Goal: Information Seeking & Learning: Get advice/opinions

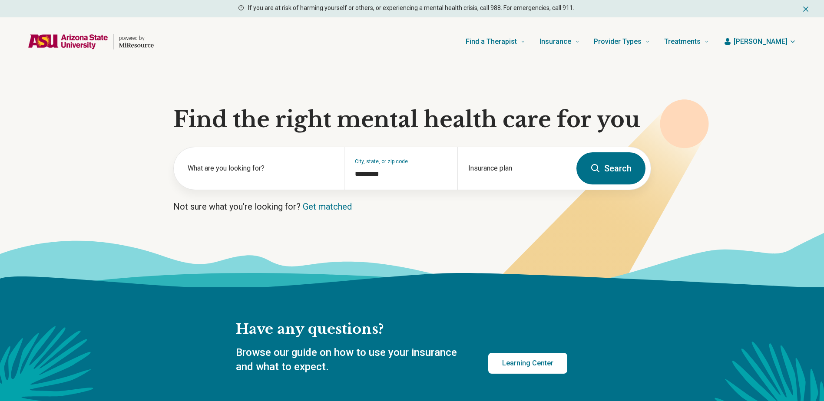
click at [492, 215] on icon at bounding box center [591, 207] width 235 height 216
click at [493, 167] on div "Insurance plan" at bounding box center [513, 168] width 113 height 43
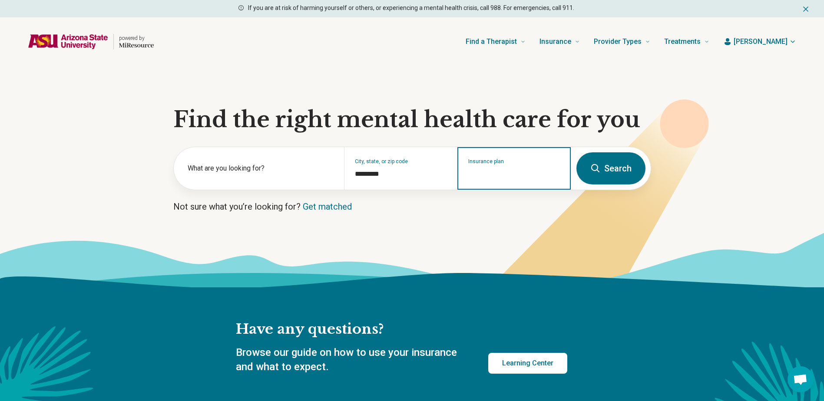
click at [493, 169] on input "Insurance plan" at bounding box center [514, 174] width 92 height 10
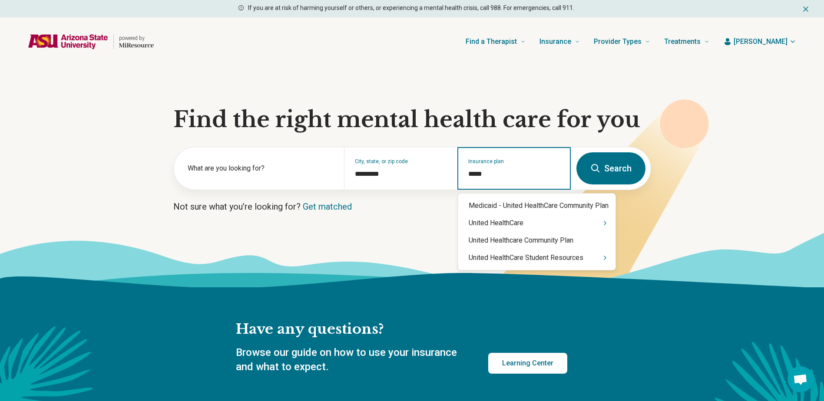
type input "******"
click at [512, 229] on div "United HealthCare" at bounding box center [536, 223] width 157 height 17
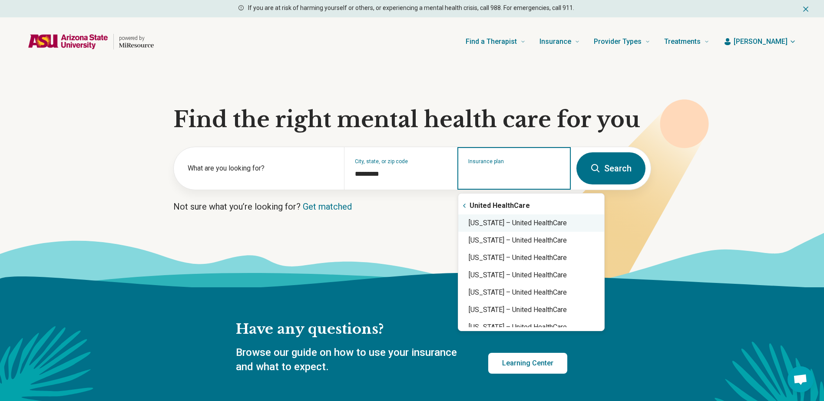
click at [516, 225] on div "Arizona – United HealthCare" at bounding box center [531, 223] width 146 height 17
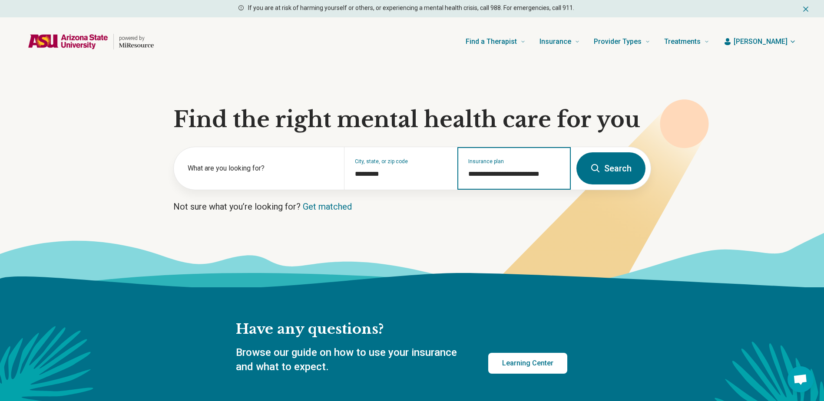
type input "**********"
click at [608, 159] on button "Search" at bounding box center [610, 168] width 69 height 32
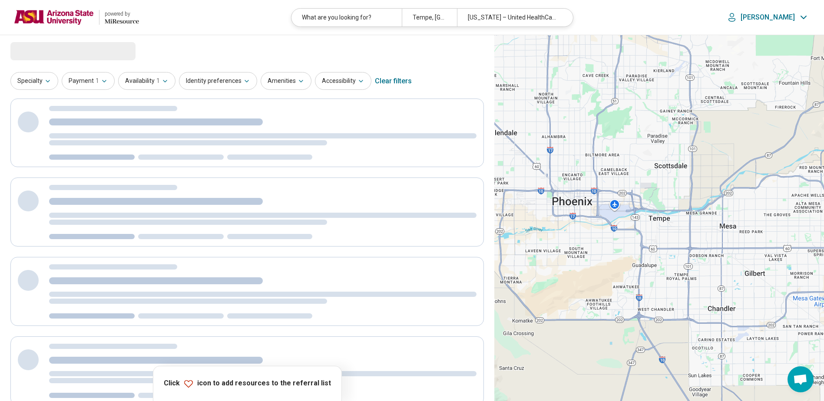
select select "***"
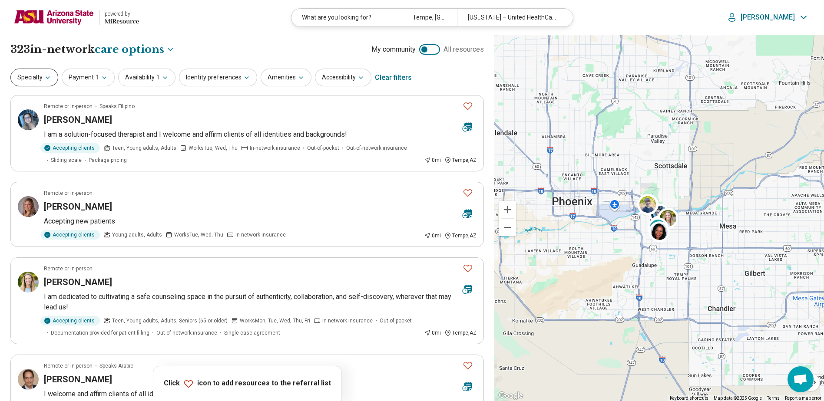
click at [42, 84] on button "Specialty" at bounding box center [34, 78] width 48 height 18
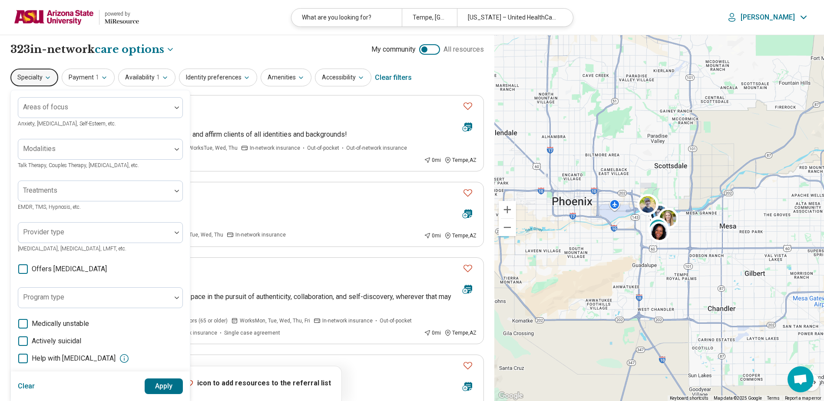
click at [242, 46] on div "**********" at bounding box center [246, 49] width 473 height 15
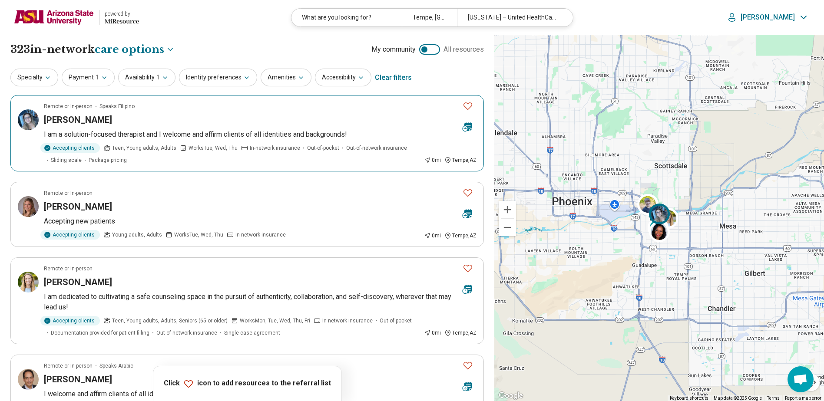
click at [199, 119] on div "Abbey Viado" at bounding box center [250, 120] width 412 height 12
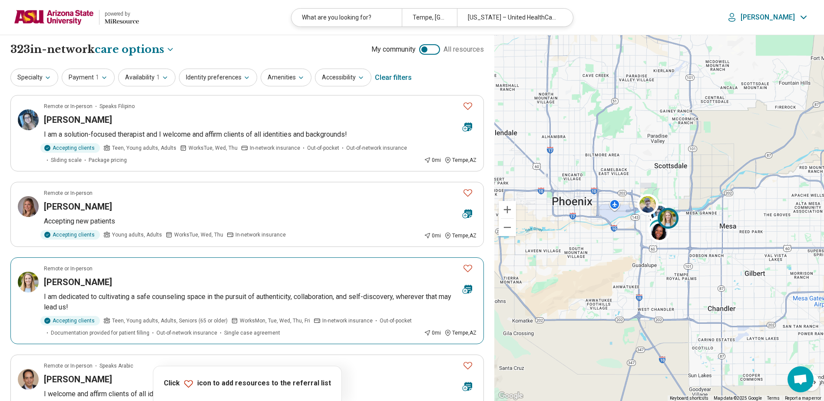
click at [167, 284] on div "Arielle Arnett" at bounding box center [250, 282] width 412 height 12
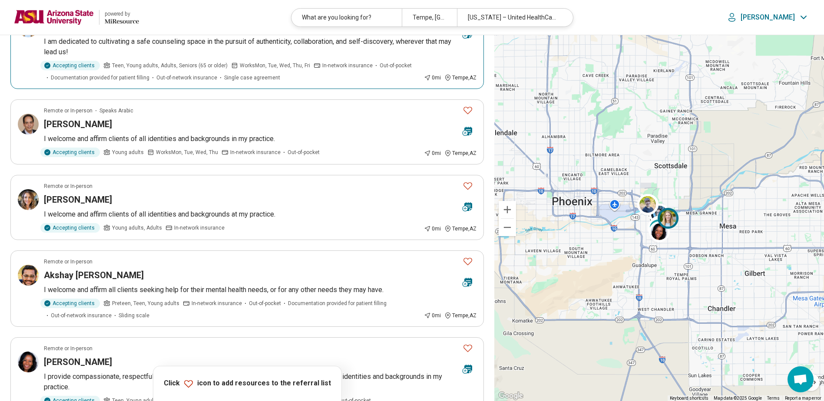
scroll to position [261, 0]
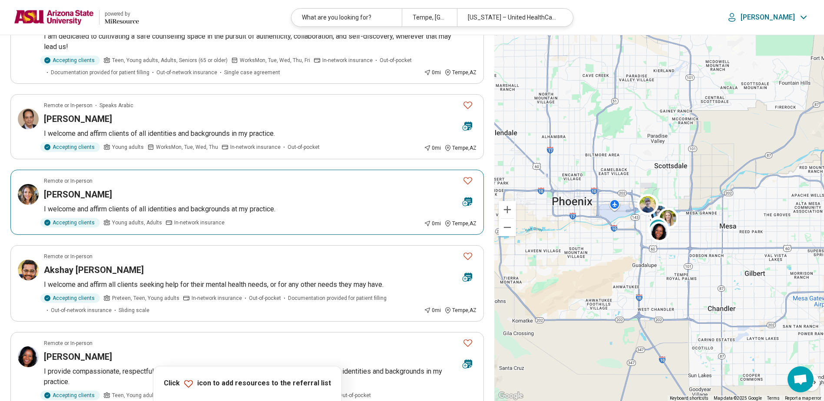
click at [249, 193] on div "Vanessa Plumley" at bounding box center [250, 195] width 412 height 12
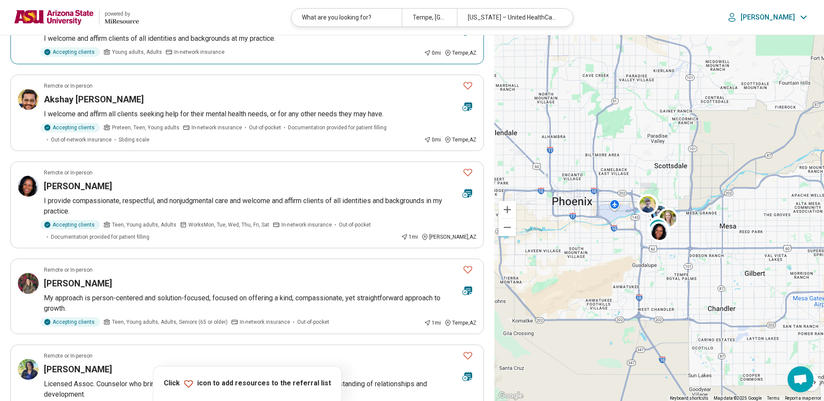
scroll to position [434, 0]
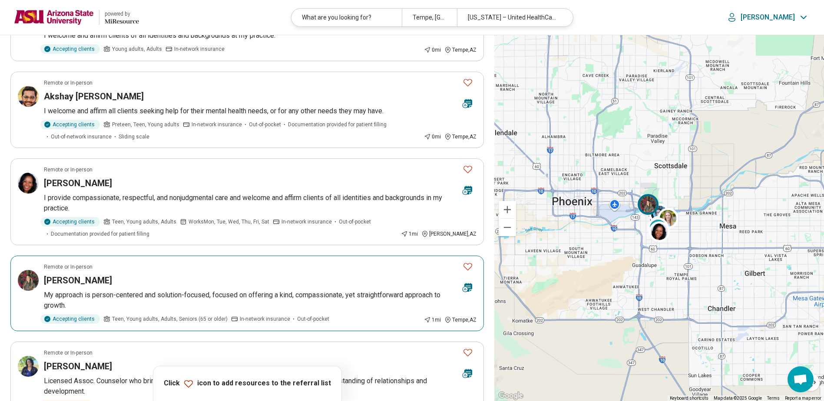
click at [210, 268] on div "Remote or In-person" at bounding box center [250, 267] width 412 height 8
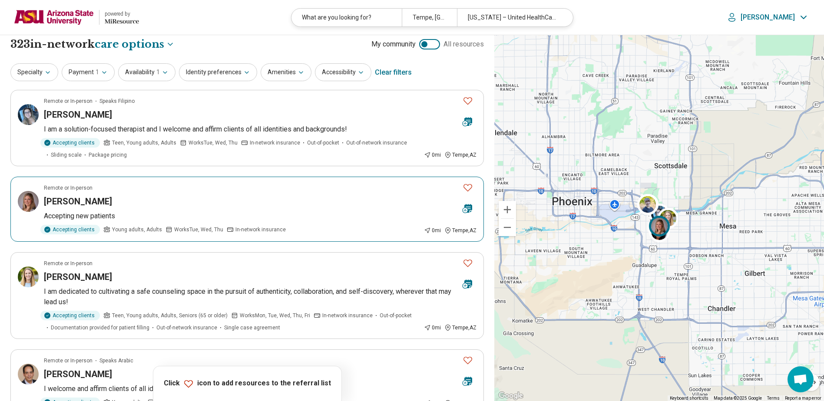
scroll to position [0, 0]
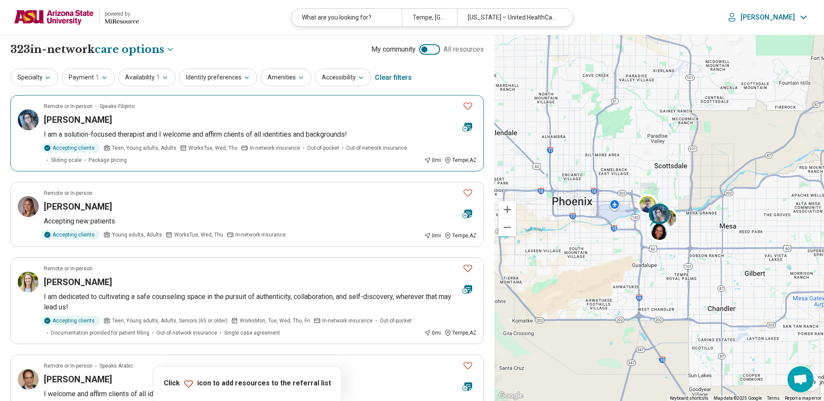
click at [314, 110] on article "Remote or In-person Speaks Filipino Abbey Viado I am a solution-focused therapi…" at bounding box center [246, 133] width 473 height 76
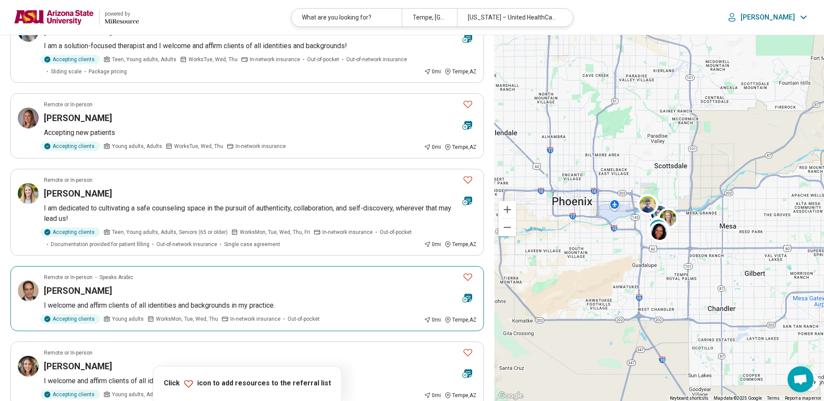
scroll to position [87, 0]
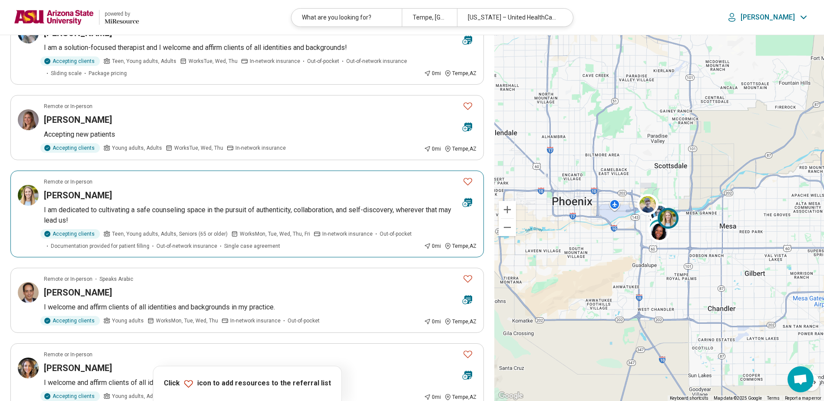
click at [268, 192] on div "Arielle Arnett" at bounding box center [250, 195] width 412 height 12
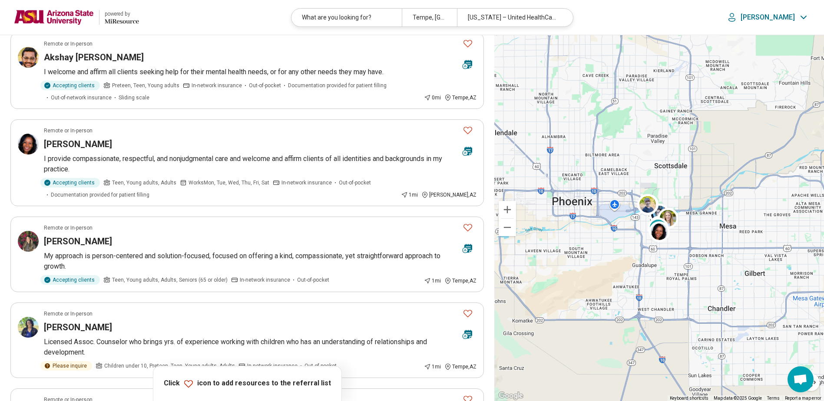
scroll to position [478, 0]
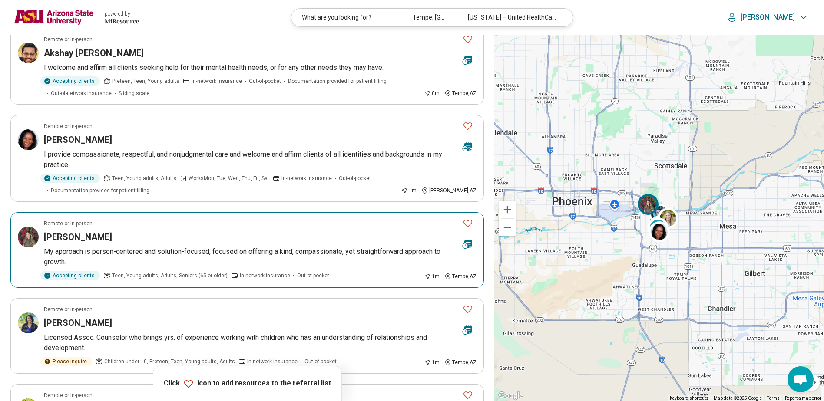
click at [237, 236] on div "Ashley Ramos" at bounding box center [250, 237] width 412 height 12
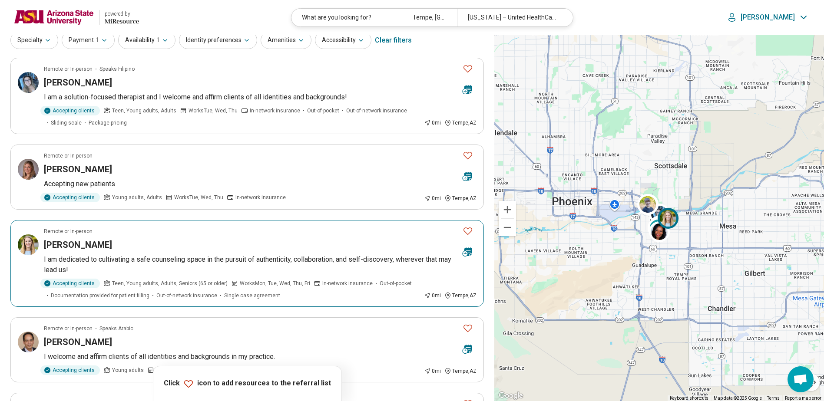
scroll to position [0, 0]
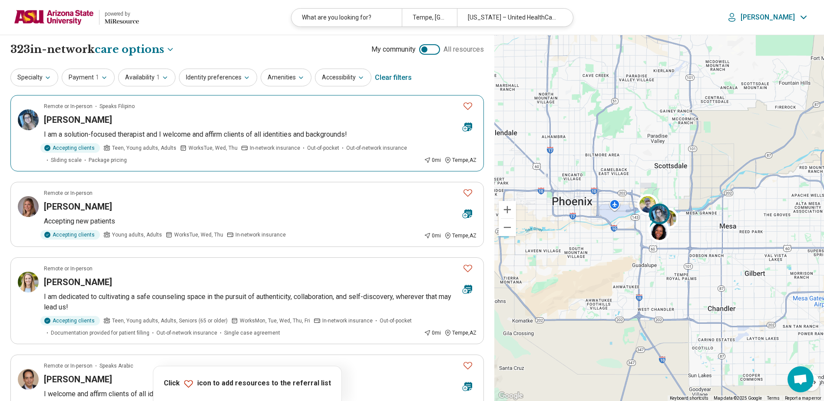
click at [466, 106] on icon "Favorite" at bounding box center [468, 106] width 10 height 10
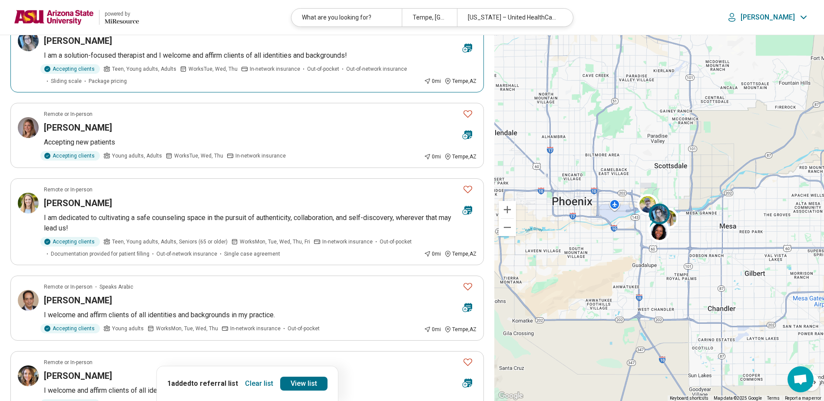
scroll to position [87, 0]
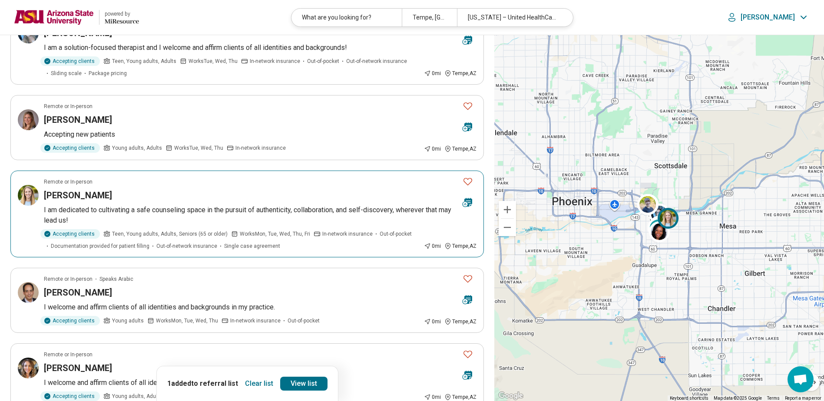
drag, startPoint x: 470, startPoint y: 183, endPoint x: 436, endPoint y: 184, distance: 33.5
click at [469, 183] on icon "Favorite" at bounding box center [468, 181] width 10 height 10
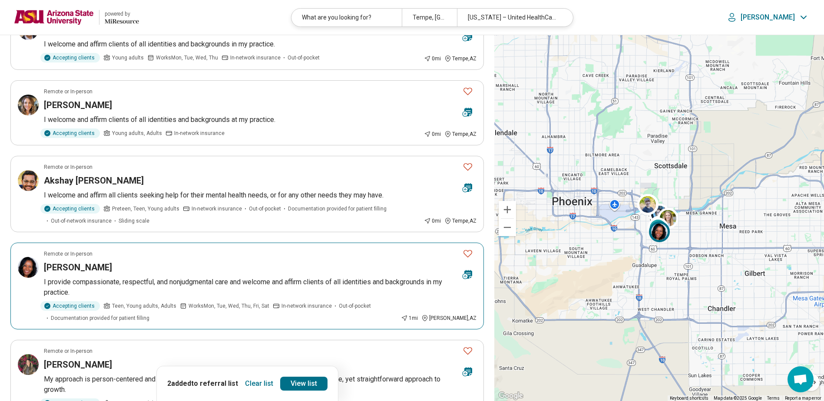
scroll to position [478, 0]
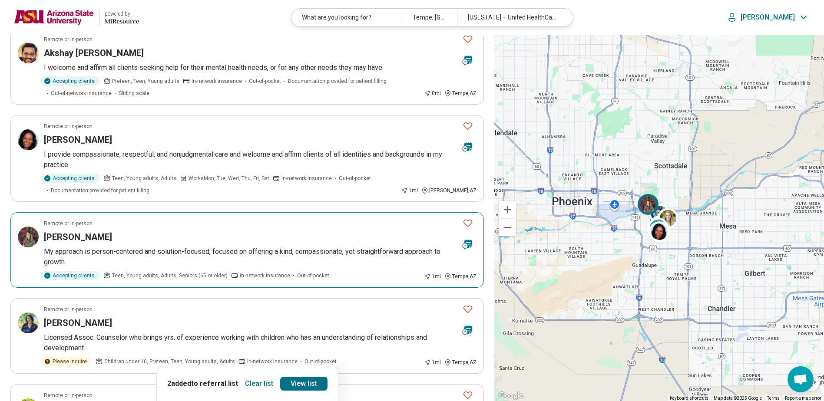
click at [467, 223] on icon "Favorite" at bounding box center [468, 223] width 10 height 10
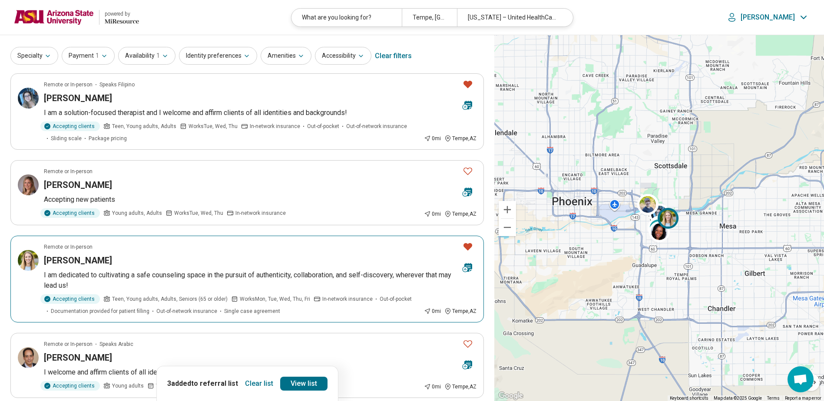
scroll to position [0, 0]
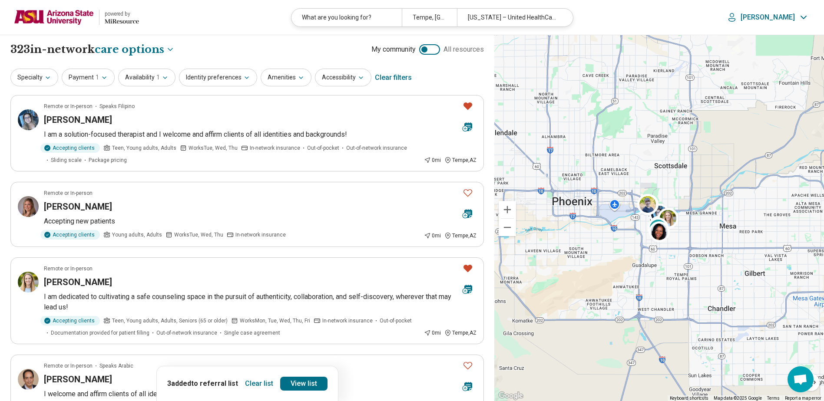
click at [53, 21] on img at bounding box center [54, 17] width 80 height 21
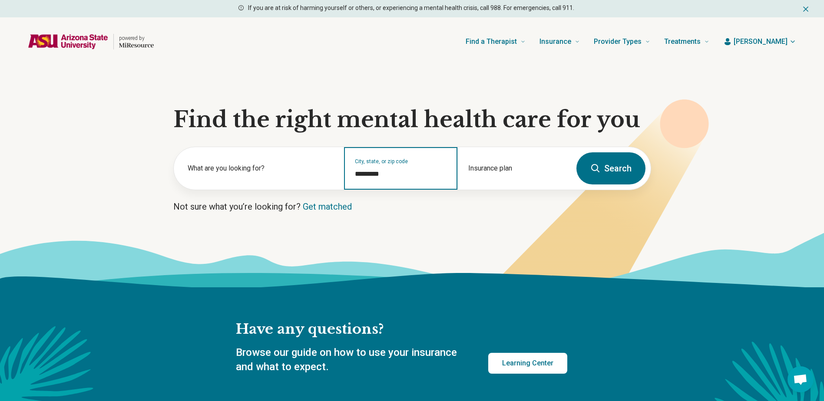
click at [390, 175] on input "*********" at bounding box center [401, 174] width 92 height 10
drag, startPoint x: 390, startPoint y: 175, endPoint x: 317, endPoint y: 175, distance: 73.0
click at [317, 175] on div "What are you looking for? City, state, or zip code ********* Insurance plan" at bounding box center [372, 168] width 397 height 43
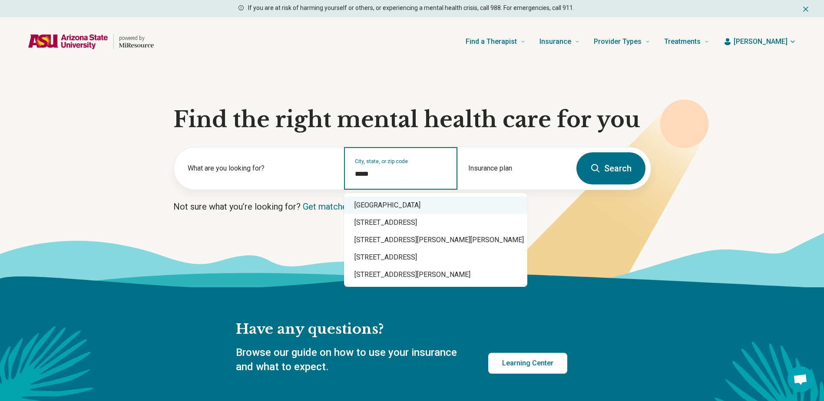
click at [385, 209] on div "Mesa, AZ 85212" at bounding box center [435, 205] width 183 height 17
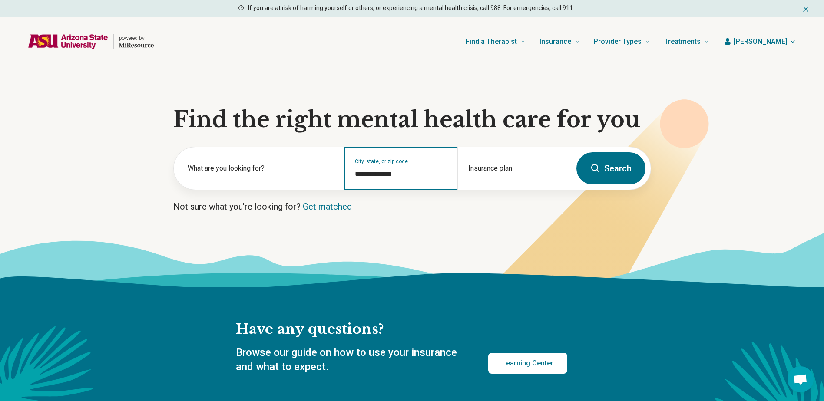
type input "**********"
click at [605, 168] on button "Search" at bounding box center [610, 168] width 69 height 32
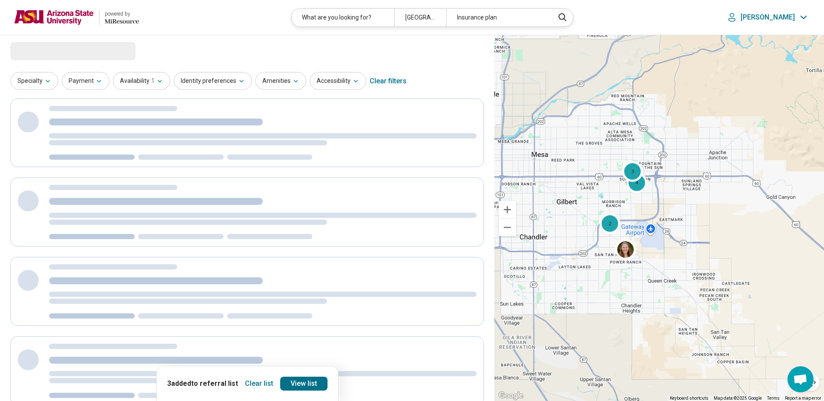
select select "***"
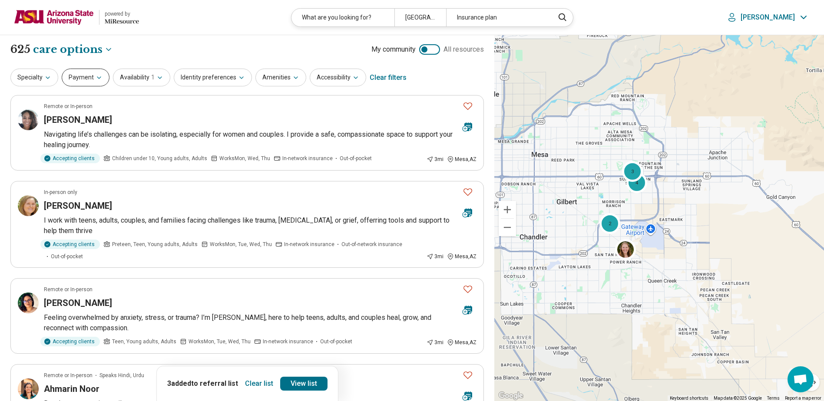
click at [74, 76] on button "Payment" at bounding box center [86, 78] width 48 height 18
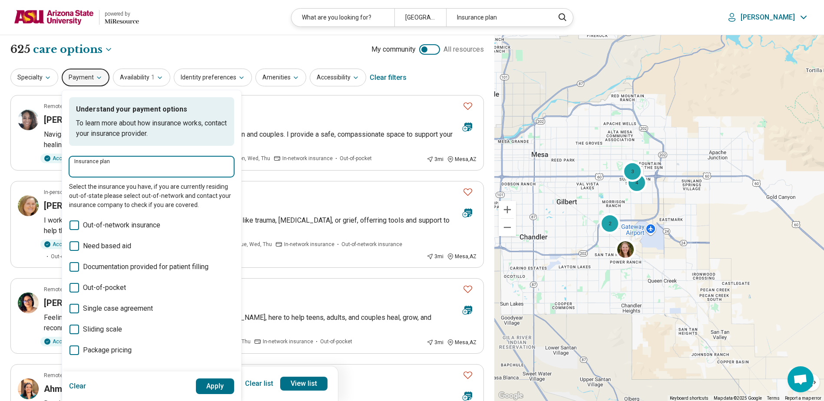
click at [116, 167] on input "Insurance plan" at bounding box center [151, 170] width 155 height 10
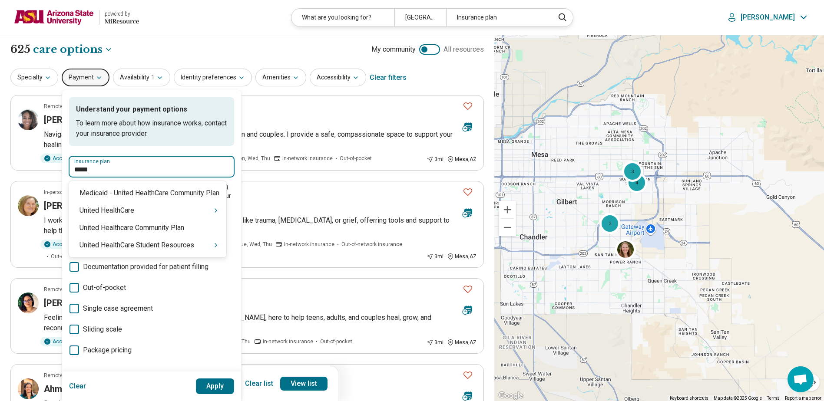
type input "******"
click at [130, 209] on div "United HealthCare" at bounding box center [147, 210] width 157 height 17
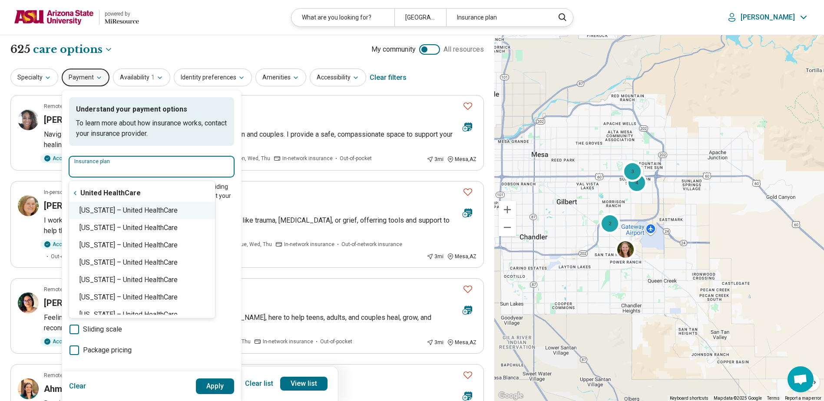
click at [140, 212] on div "Arizona – United HealthCare" at bounding box center [142, 210] width 146 height 17
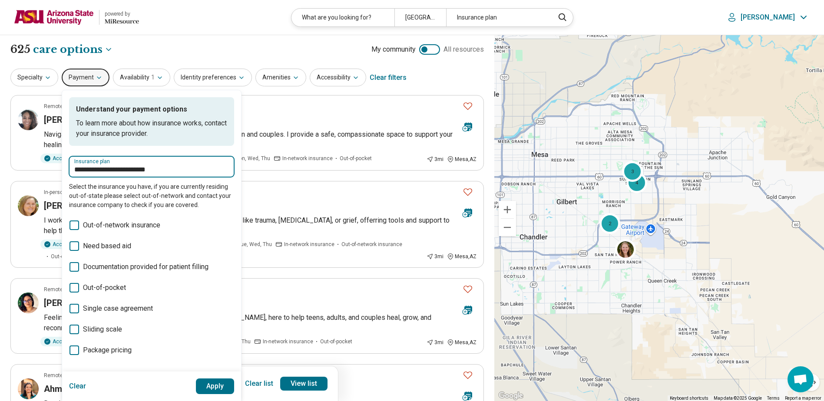
type input "**********"
click at [209, 383] on button "Apply" at bounding box center [215, 387] width 39 height 16
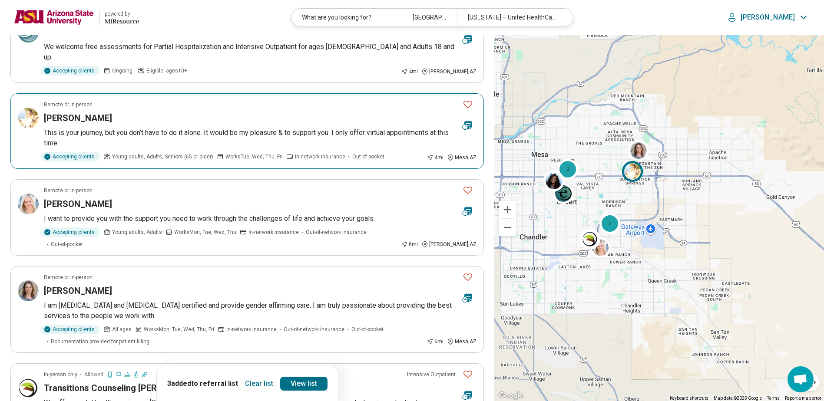
scroll to position [43, 0]
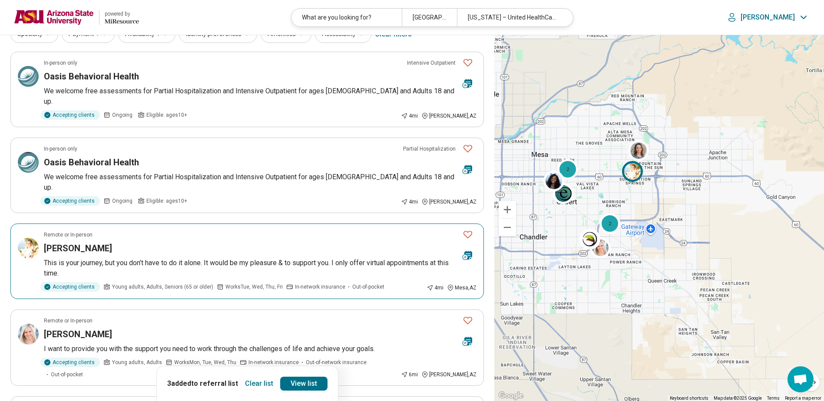
click at [268, 242] on div "Brianna Stevens" at bounding box center [250, 248] width 412 height 12
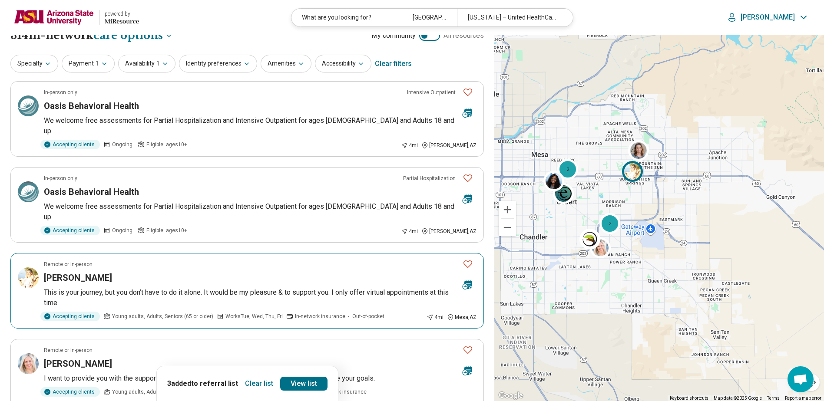
scroll to position [0, 0]
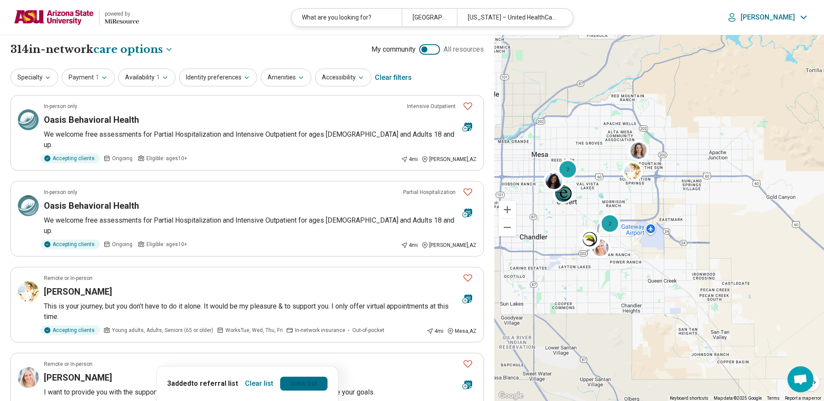
click at [302, 387] on link "View list" at bounding box center [303, 384] width 47 height 14
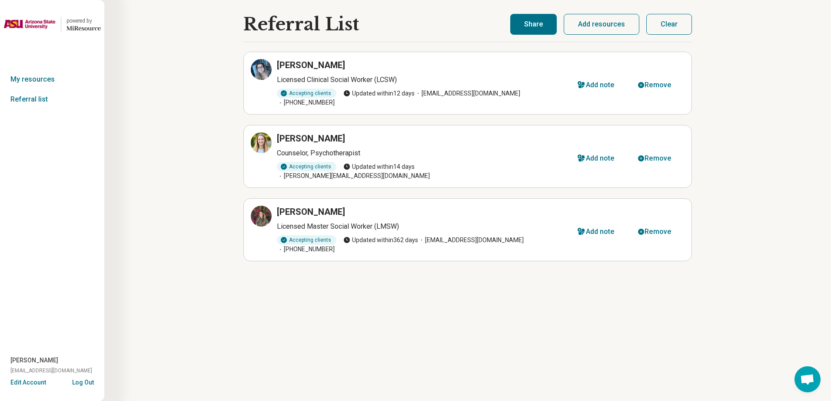
click at [536, 20] on button "Share" at bounding box center [533, 24] width 46 height 21
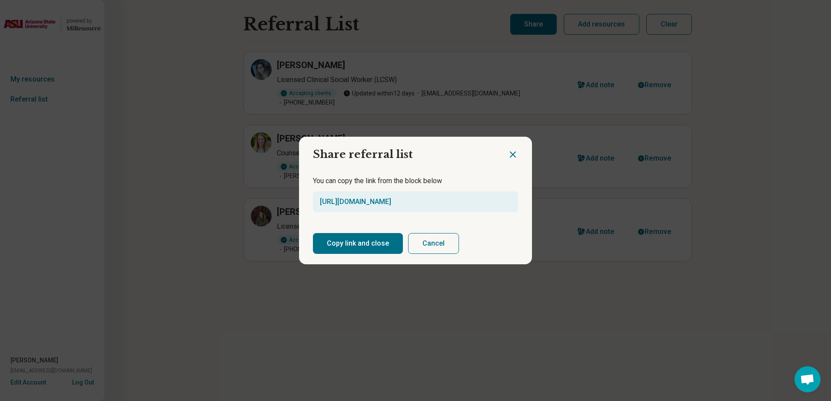
click at [356, 245] on button "Copy link and close" at bounding box center [358, 243] width 90 height 21
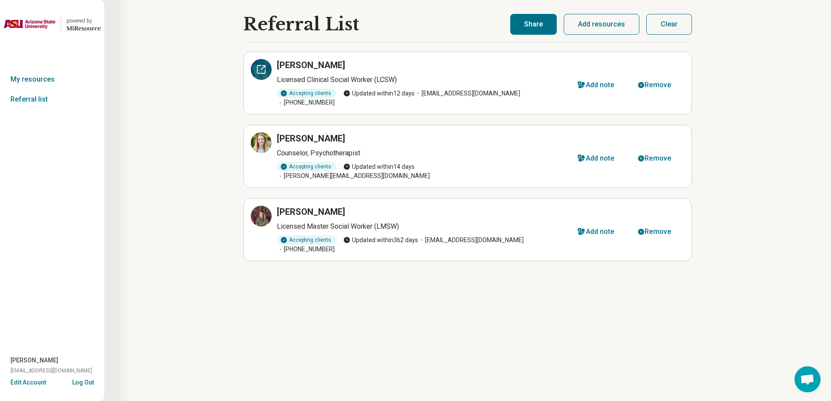
click at [256, 65] on icon at bounding box center [261, 69] width 10 height 10
click at [261, 138] on icon at bounding box center [261, 143] width 10 height 10
click at [30, 26] on img at bounding box center [29, 24] width 52 height 21
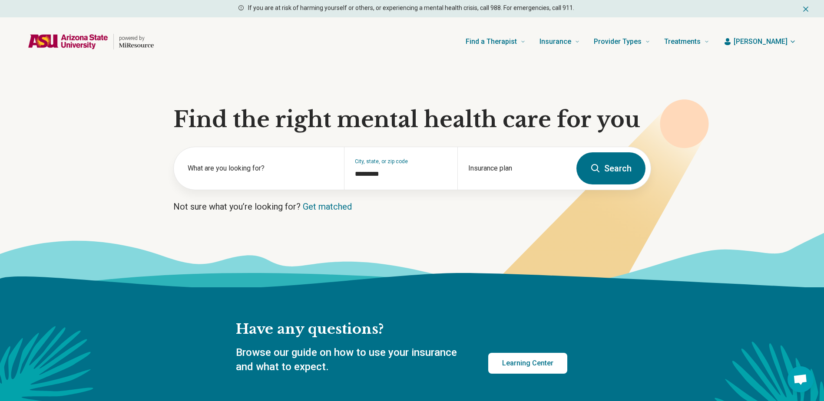
click at [77, 41] on img "Home page" at bounding box center [68, 41] width 80 height 15
click at [622, 168] on button "Search" at bounding box center [610, 168] width 69 height 32
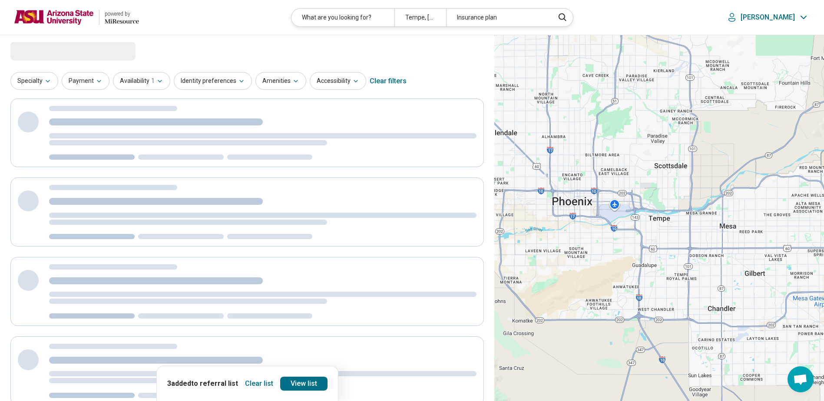
select select "***"
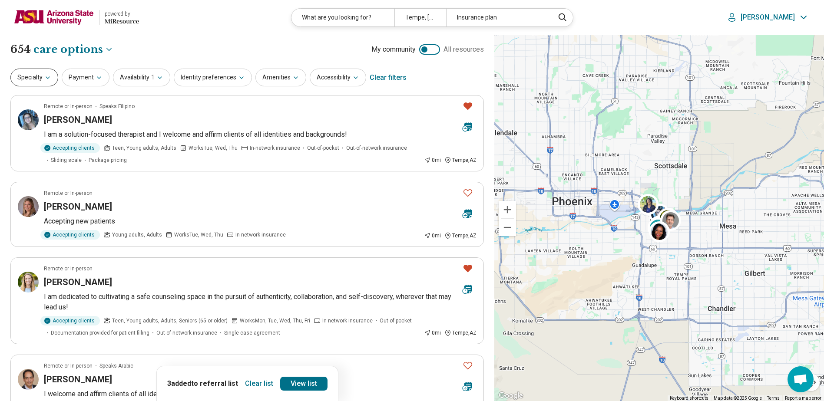
click at [30, 80] on button "Specialty" at bounding box center [34, 78] width 48 height 18
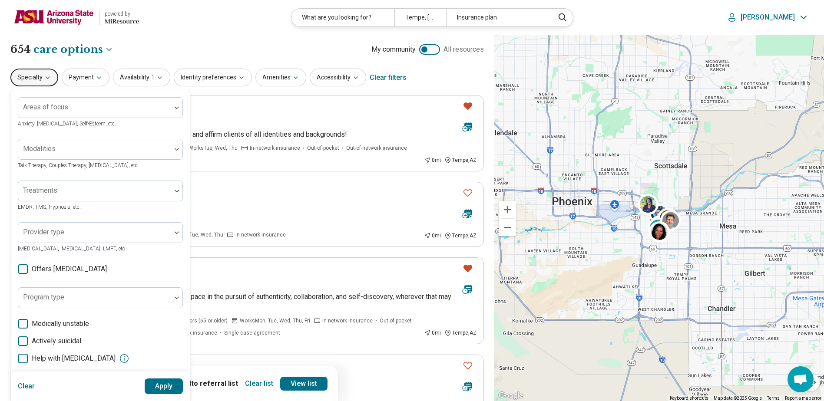
click at [150, 54] on div "**********" at bounding box center [246, 49] width 473 height 15
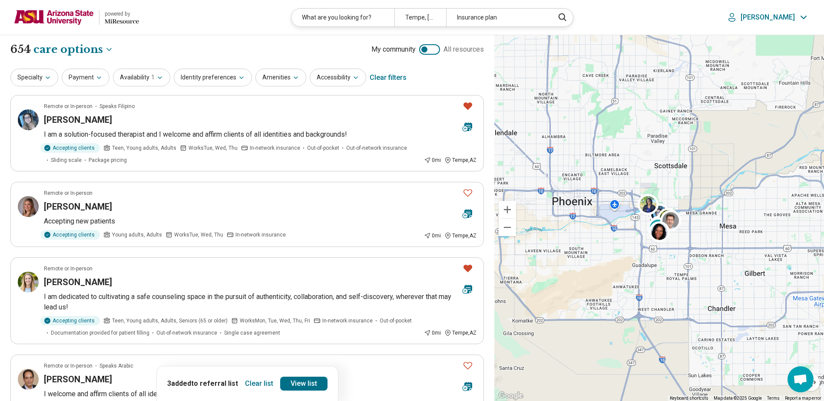
click at [38, 10] on img at bounding box center [54, 17] width 80 height 21
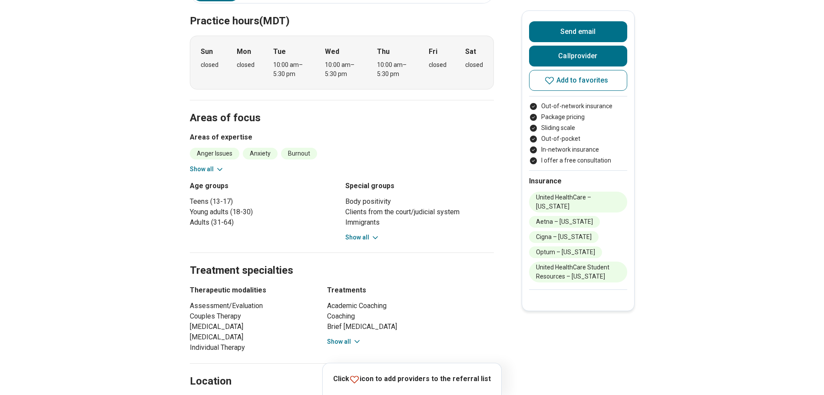
scroll to position [261, 0]
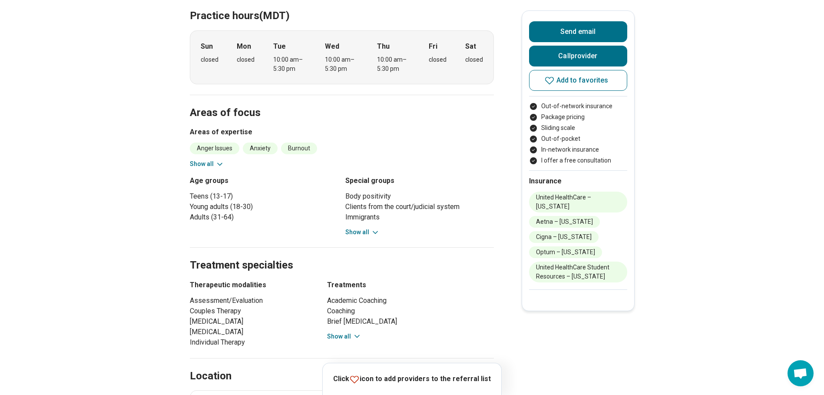
click at [202, 159] on button "Show all" at bounding box center [207, 163] width 34 height 9
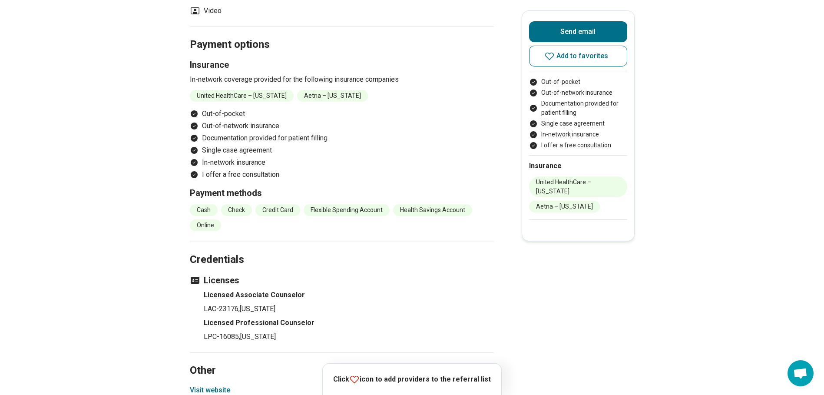
scroll to position [695, 0]
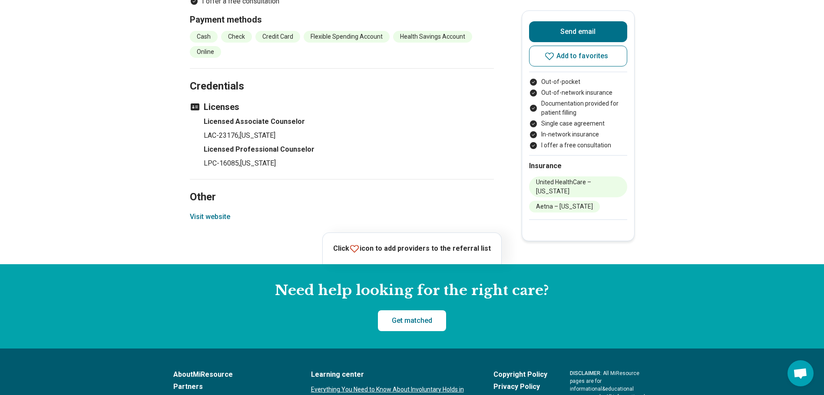
click at [209, 218] on button "Visit website" at bounding box center [210, 217] width 40 height 10
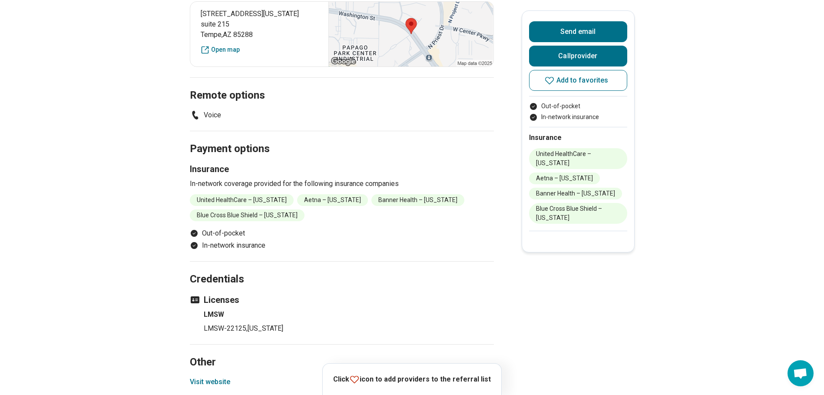
scroll to position [521, 0]
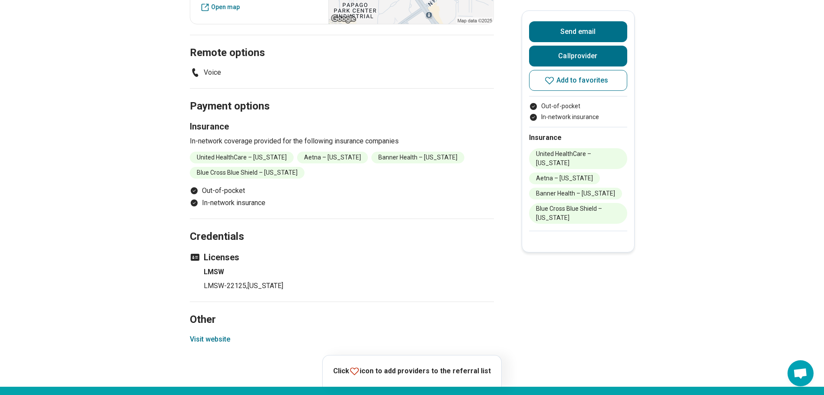
click at [217, 334] on button "Visit website" at bounding box center [210, 339] width 40 height 10
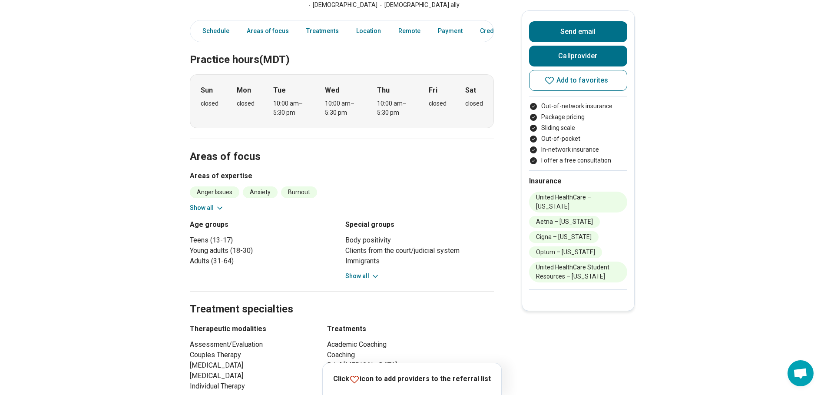
scroll to position [217, 0]
click at [206, 203] on button "Show all" at bounding box center [207, 207] width 34 height 9
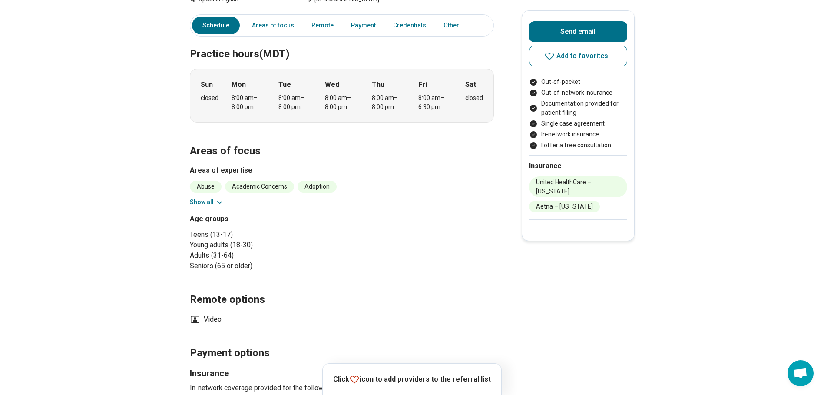
scroll to position [217, 0]
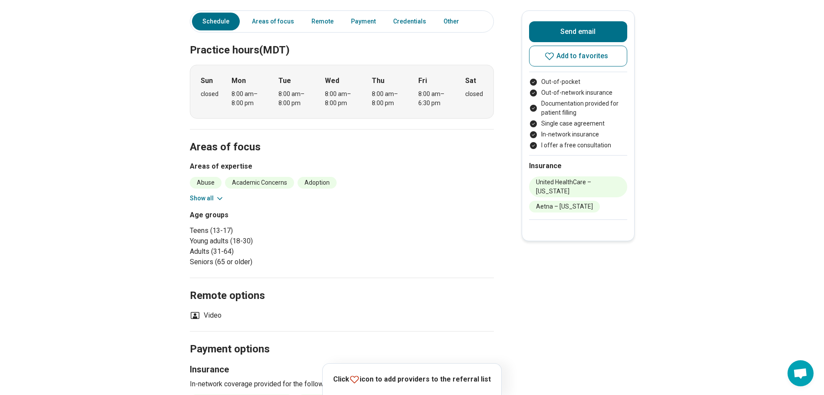
click at [214, 198] on button "Show all" at bounding box center [207, 198] width 34 height 9
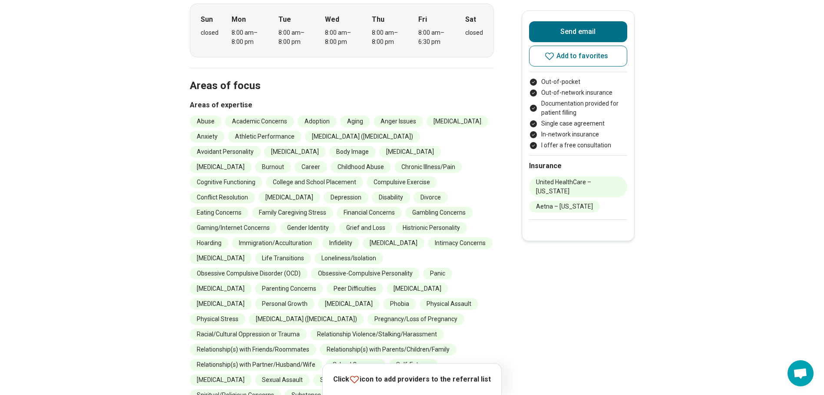
scroll to position [261, 0]
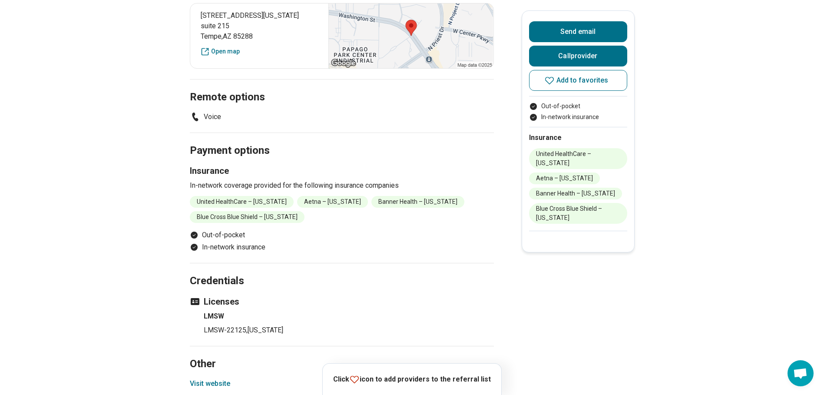
scroll to position [652, 0]
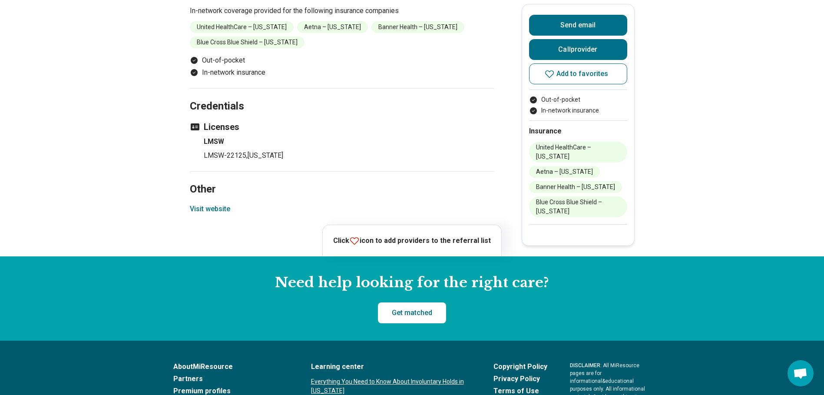
click at [208, 204] on button "Visit website" at bounding box center [210, 209] width 40 height 10
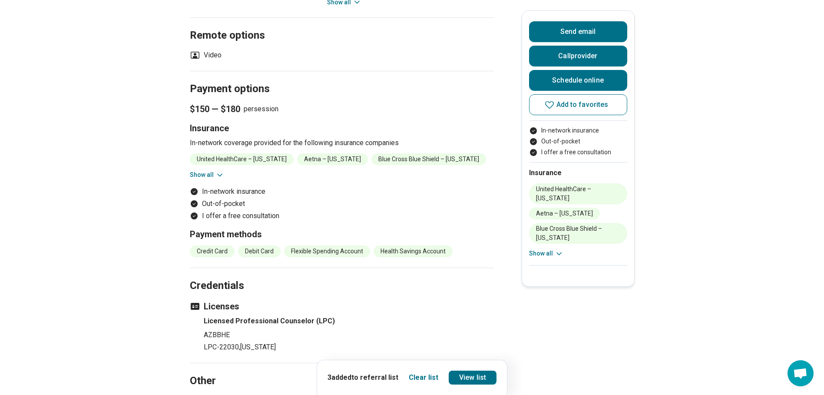
scroll to position [738, 0]
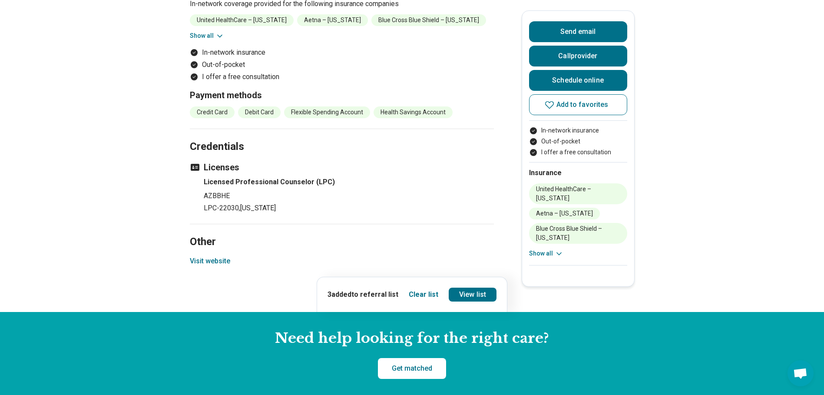
click at [221, 256] on button "Visit website" at bounding box center [210, 261] width 40 height 10
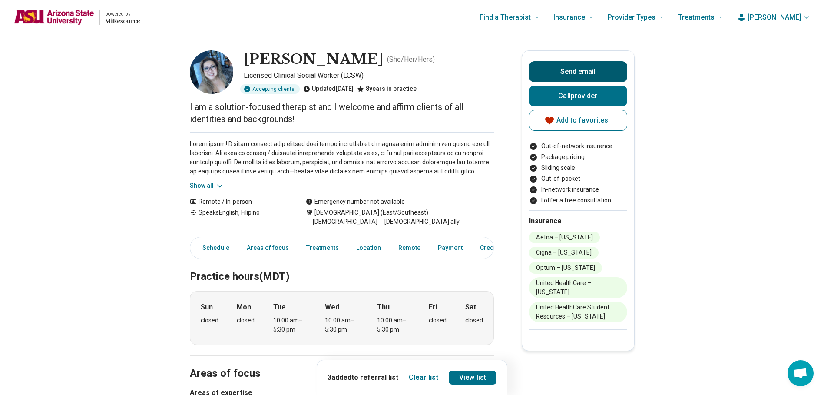
click at [580, 74] on button "Send email" at bounding box center [578, 71] width 98 height 21
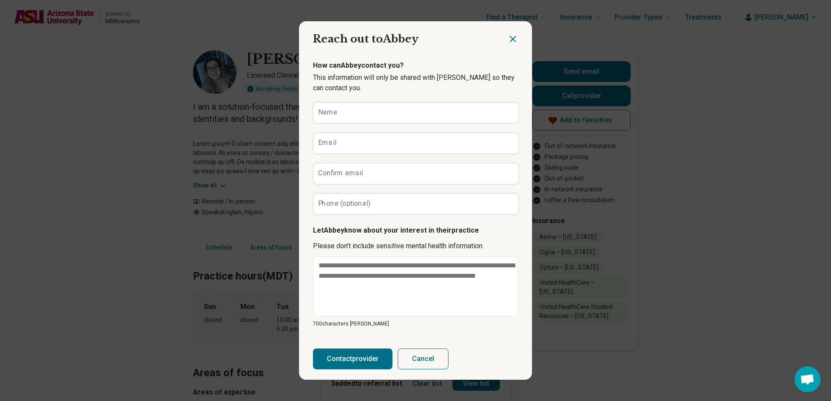
click at [509, 35] on icon "Close dialog" at bounding box center [512, 39] width 10 height 10
